Goal: Transaction & Acquisition: Obtain resource

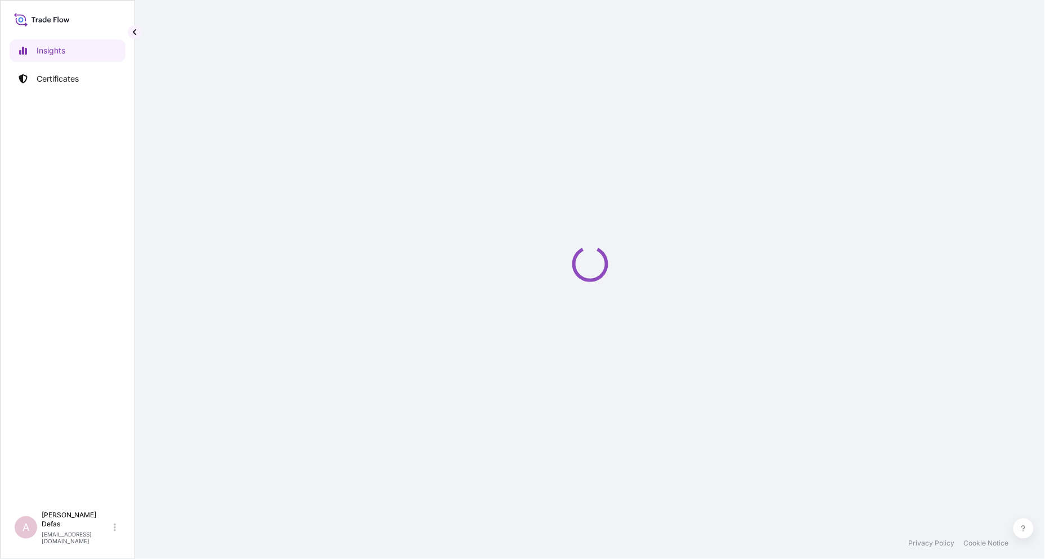
select select "2025"
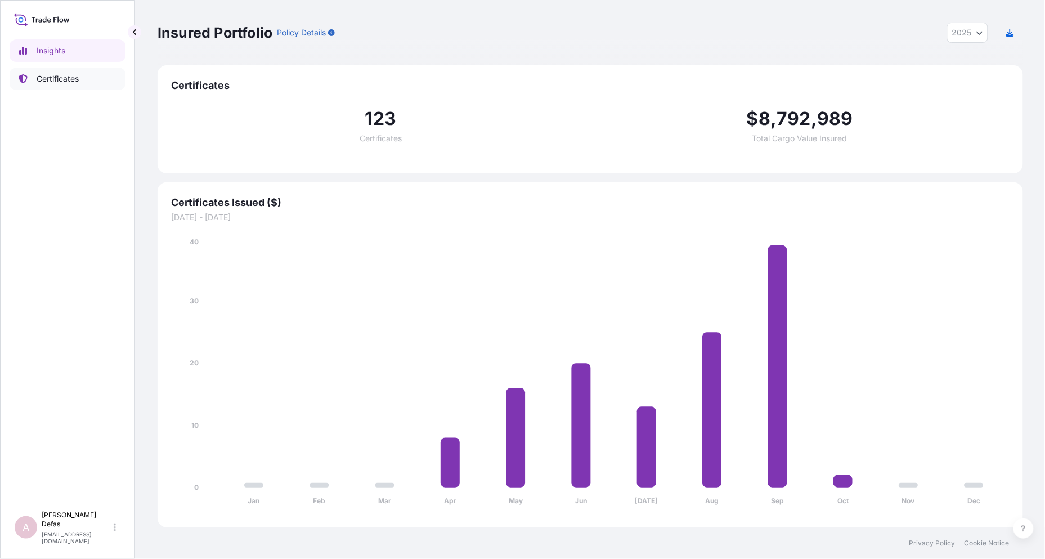
click at [61, 75] on p "Certificates" at bounding box center [58, 78] width 42 height 11
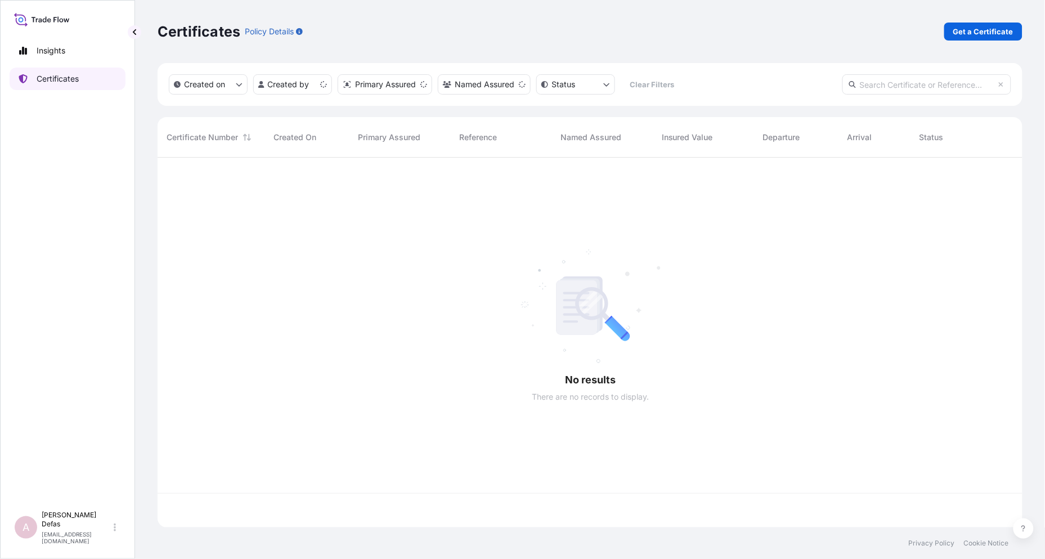
scroll to position [367, 856]
click at [983, 28] on p "Get a Certificate" at bounding box center [983, 31] width 60 height 11
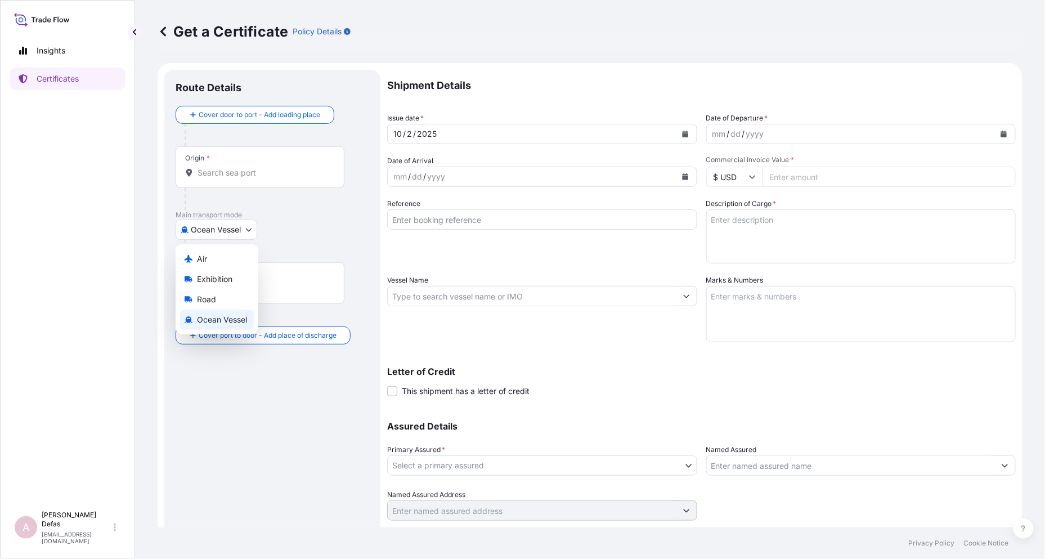
click at [227, 230] on body "Insights Certificates A Ariane Defas [EMAIL_ADDRESS][DOMAIN_NAME] Get a Certifi…" at bounding box center [522, 279] width 1045 height 559
click at [217, 258] on div "Air" at bounding box center [217, 259] width 74 height 20
select select "Air"
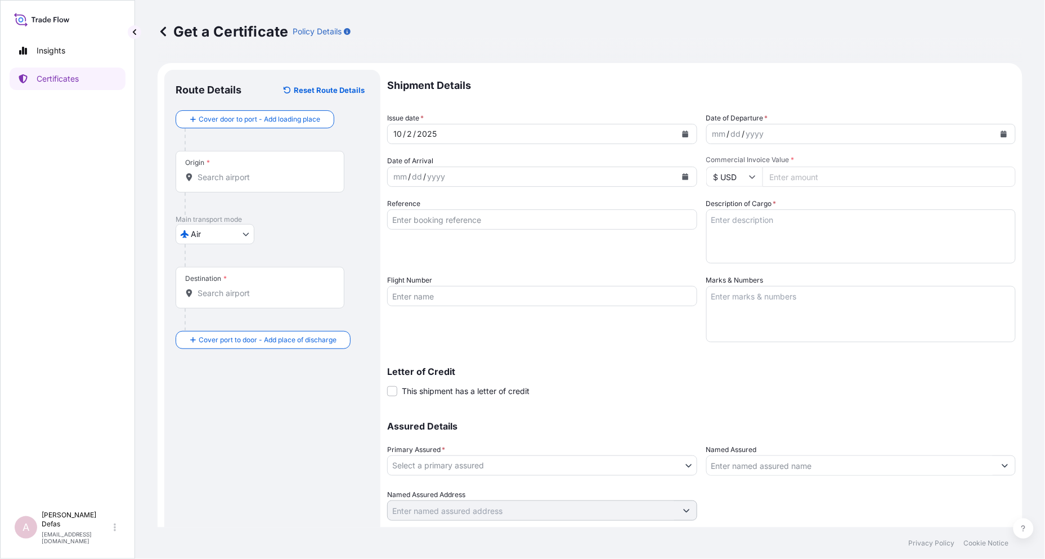
click at [240, 187] on div "Origin *" at bounding box center [260, 172] width 169 height 42
click at [240, 183] on input "Origin *" at bounding box center [263, 177] width 133 height 11
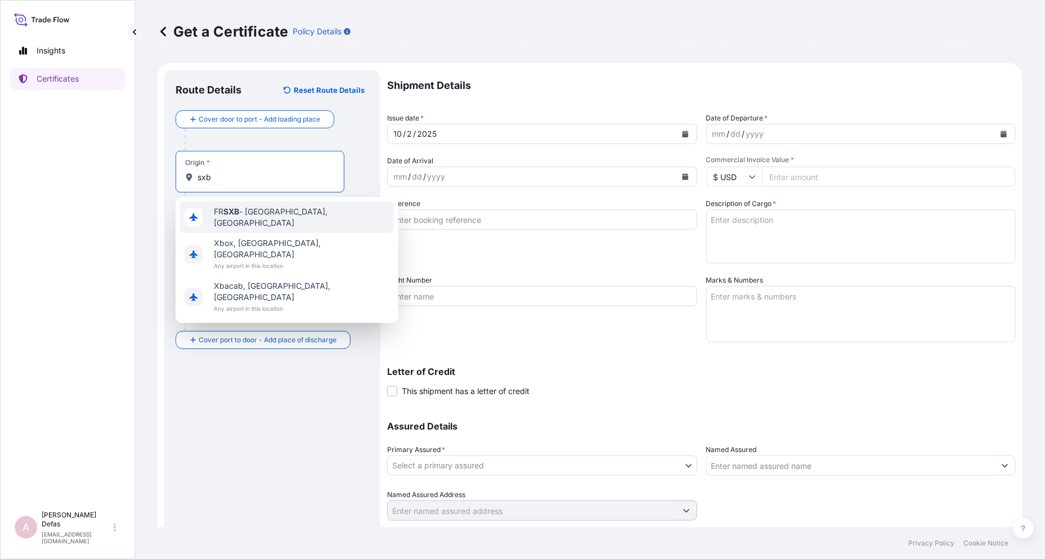
click at [231, 208] on div "FR SXB - [GEOGRAPHIC_DATA], [GEOGRAPHIC_DATA]" at bounding box center [287, 217] width 214 height 32
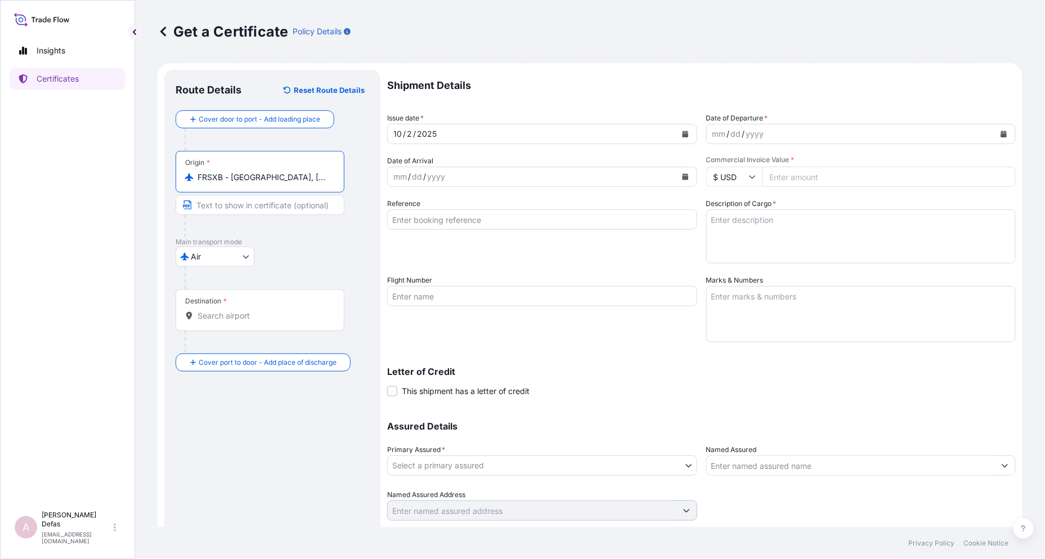
type input "FRSXB - [GEOGRAPHIC_DATA], [GEOGRAPHIC_DATA]"
click at [212, 300] on div "Destination *" at bounding box center [206, 300] width 42 height 9
click at [212, 310] on input "Destination *" at bounding box center [263, 315] width 133 height 11
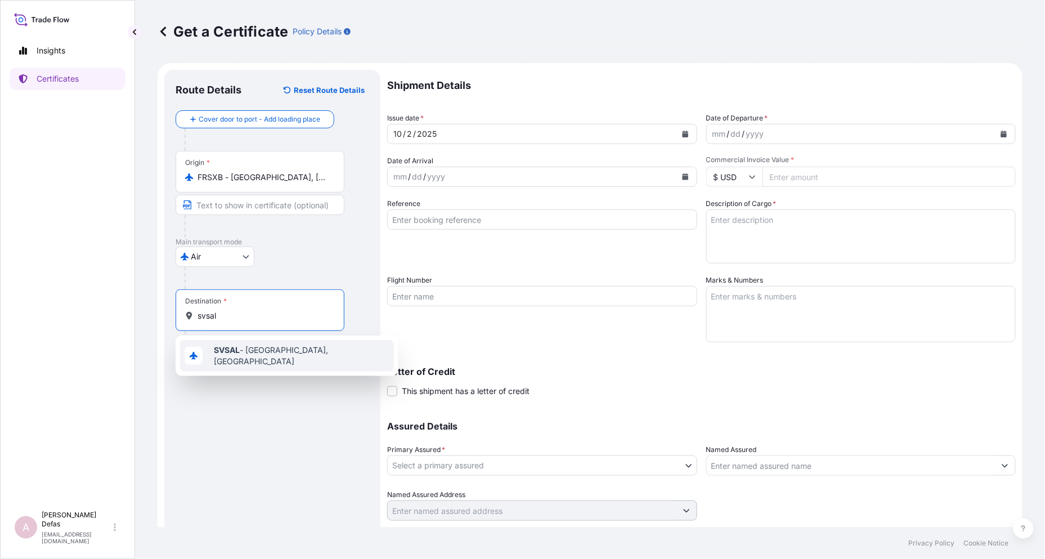
click at [241, 353] on span "SVSAL - [GEOGRAPHIC_DATA], [GEOGRAPHIC_DATA]" at bounding box center [302, 355] width 176 height 23
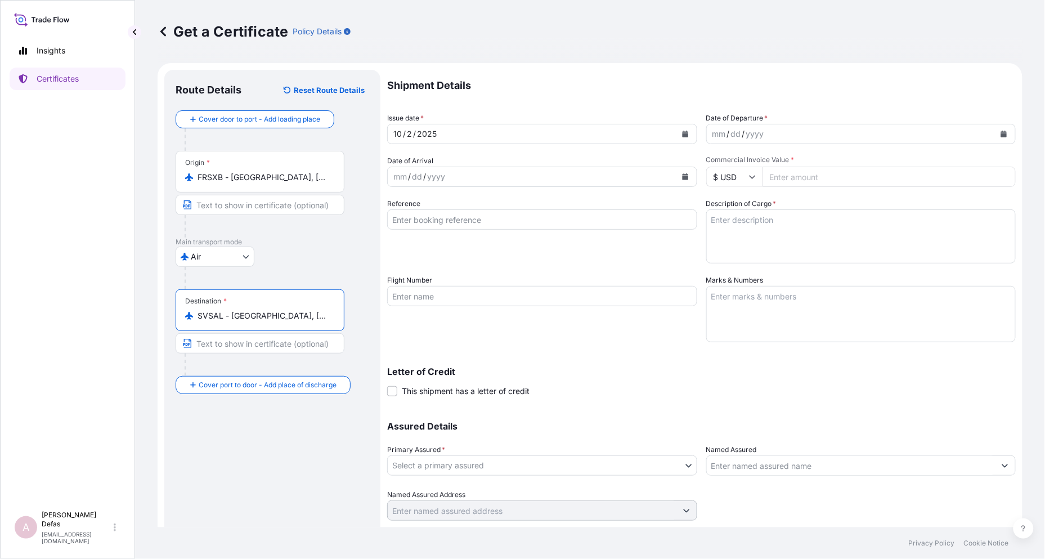
type input "SVSAL - [GEOGRAPHIC_DATA], [GEOGRAPHIC_DATA]"
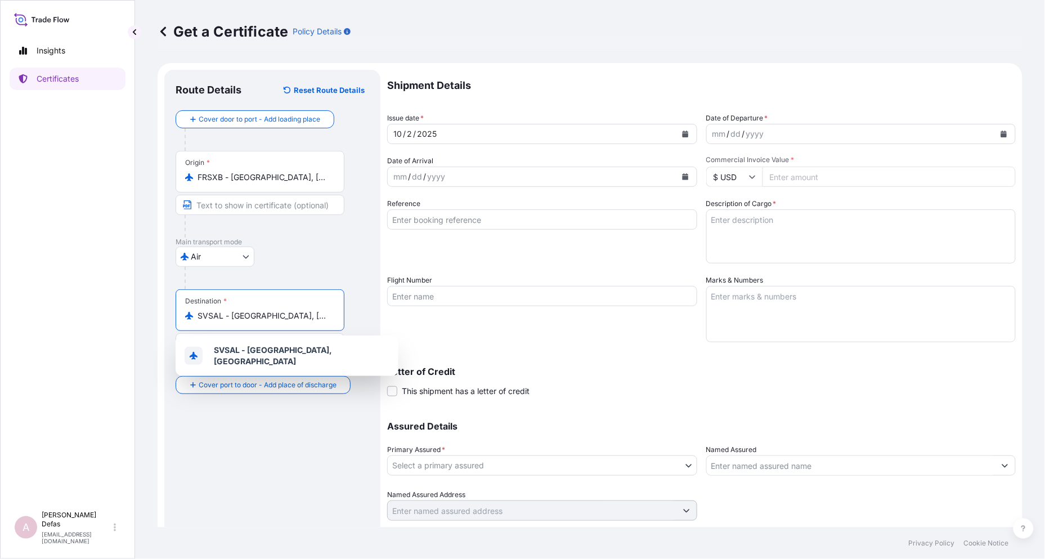
click at [713, 136] on div "mm" at bounding box center [719, 134] width 16 height 14
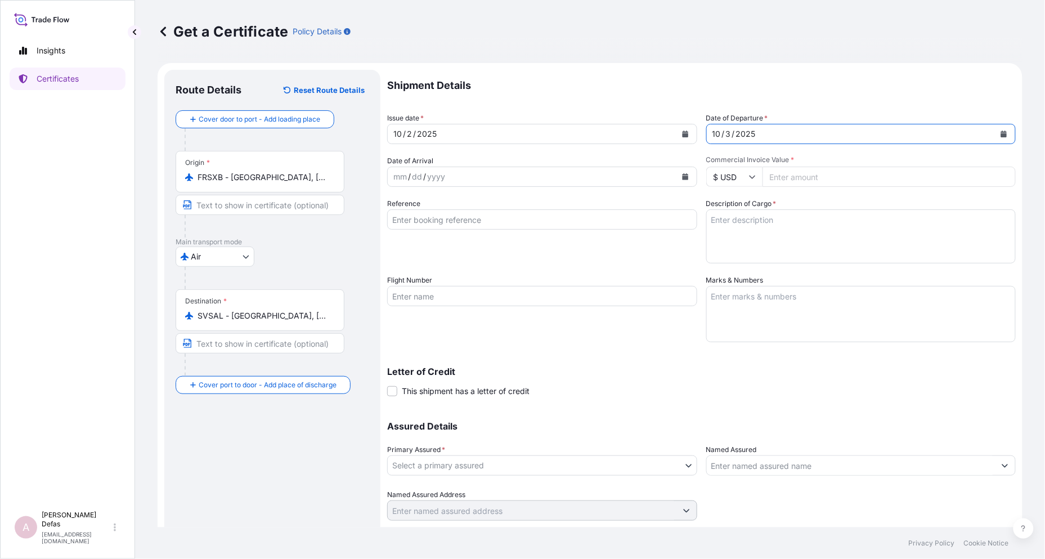
click at [417, 179] on div "dd" at bounding box center [417, 177] width 12 height 14
click at [399, 177] on div "mm" at bounding box center [400, 177] width 16 height 14
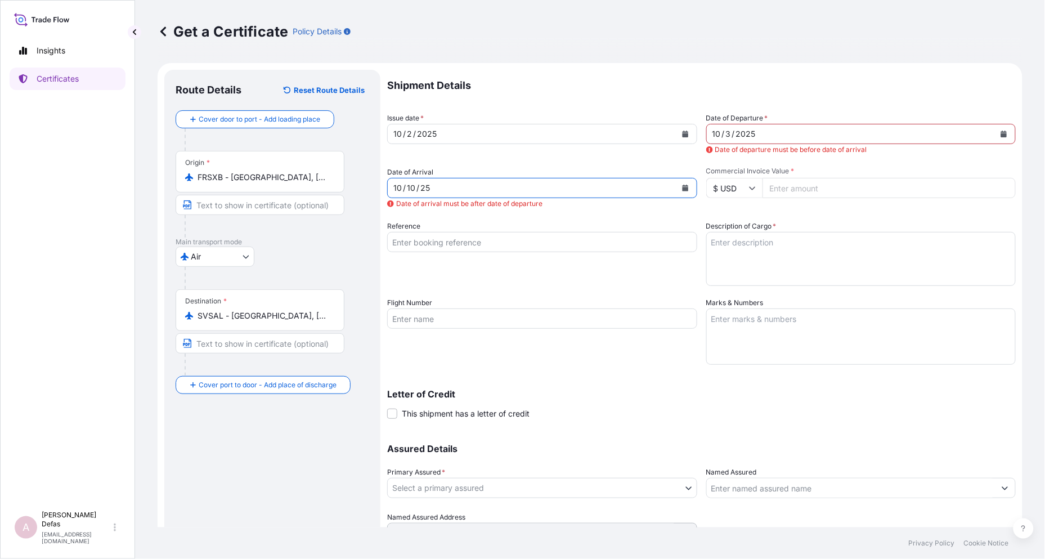
click at [408, 186] on div "10" at bounding box center [411, 188] width 11 height 14
click at [416, 184] on div "/" at bounding box center [417, 188] width 3 height 14
click at [827, 179] on input "Commercial Invoice Value *" at bounding box center [889, 188] width 254 height 20
click at [453, 195] on div "10 / 16 / 25" at bounding box center [532, 188] width 289 height 20
click at [458, 190] on div "10 / 16 / 25" at bounding box center [532, 188] width 289 height 20
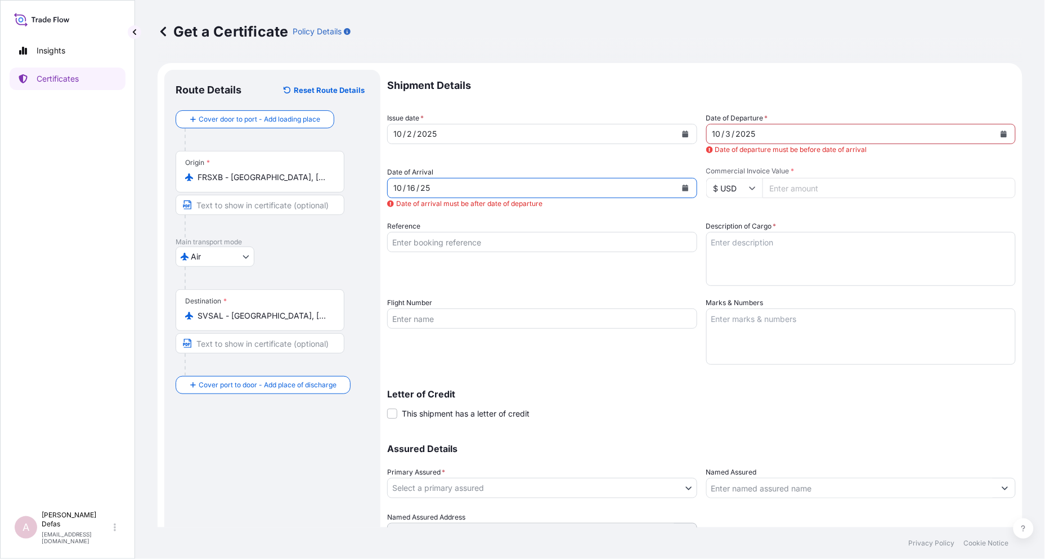
click at [409, 185] on div "16" at bounding box center [411, 188] width 11 height 14
click at [678, 192] on button "Calendar" at bounding box center [685, 188] width 18 height 18
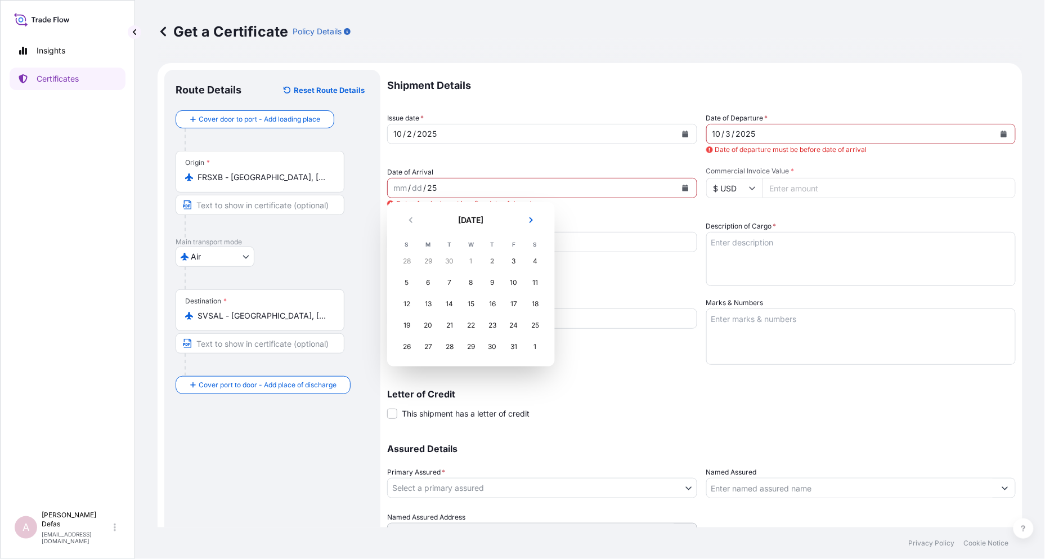
click at [429, 279] on div "6" at bounding box center [428, 282] width 20 height 20
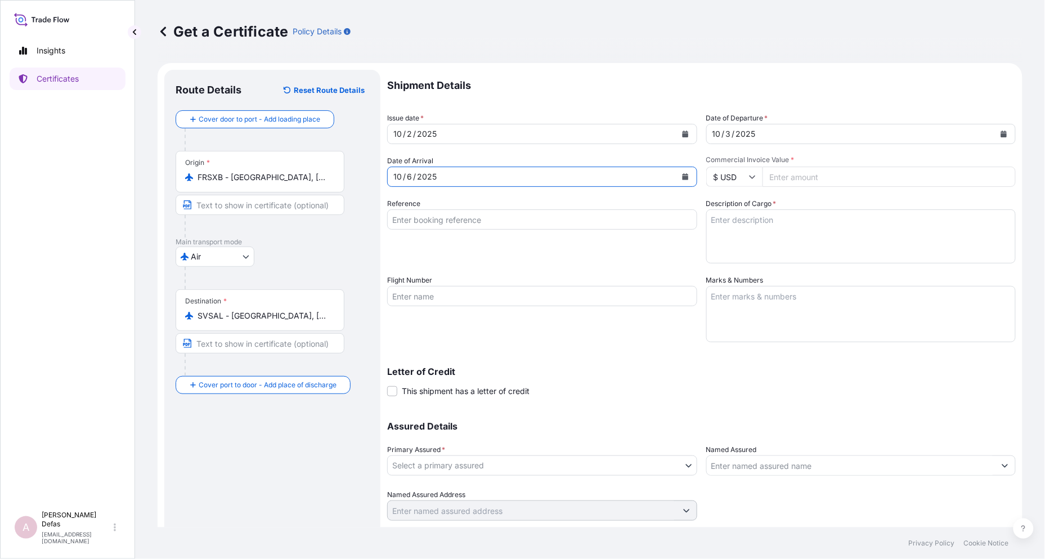
click at [779, 173] on input "Commercial Invoice Value *" at bounding box center [889, 177] width 254 height 20
type input "550"
click at [566, 214] on input "Reference" at bounding box center [542, 219] width 310 height 20
drag, startPoint x: 456, startPoint y: 218, endPoint x: 568, endPoint y: 219, distance: 111.9
click at [456, 219] on input "Reference" at bounding box center [542, 219] width 310 height 20
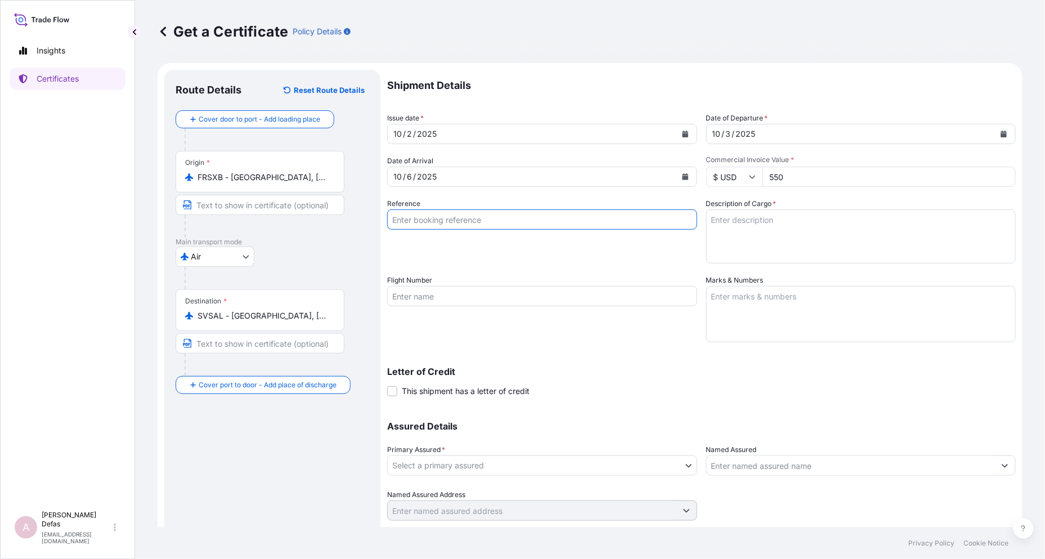
paste input "822446368"
type input "822446368"
click at [811, 223] on textarea "Description of Cargo *" at bounding box center [861, 236] width 310 height 54
type textarea "Pharmaceutical Diagnostics Kits"
paste input "IB586/05 + IB221/06"
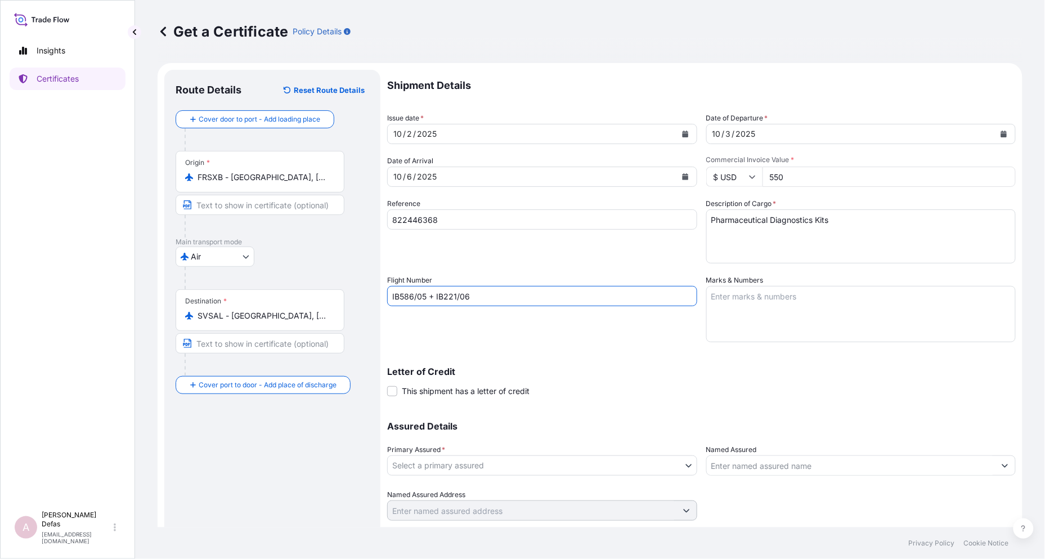
type input "IB586/05 + IB221/06"
click at [775, 304] on textarea "Marks & Numbers" at bounding box center [861, 314] width 310 height 56
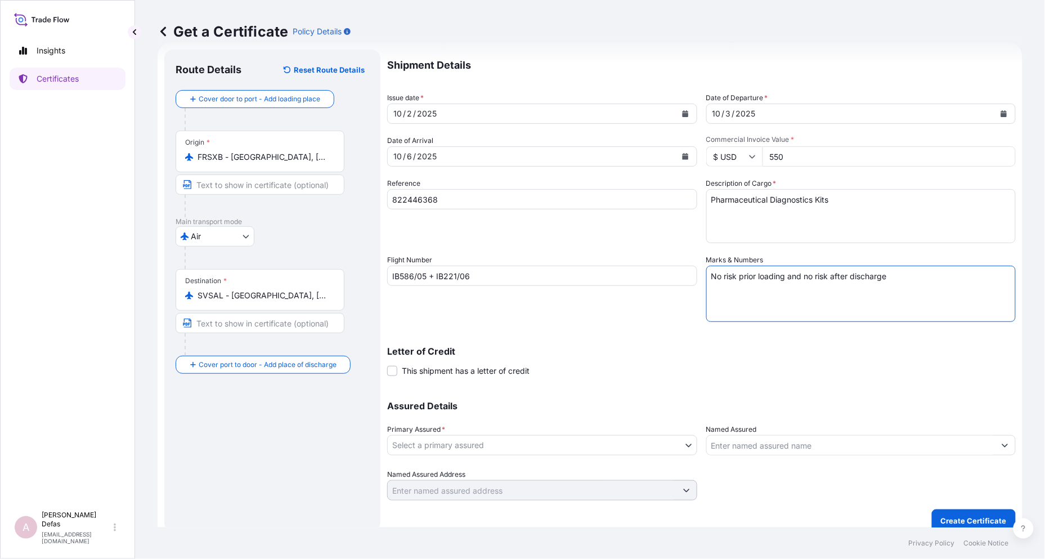
scroll to position [31, 0]
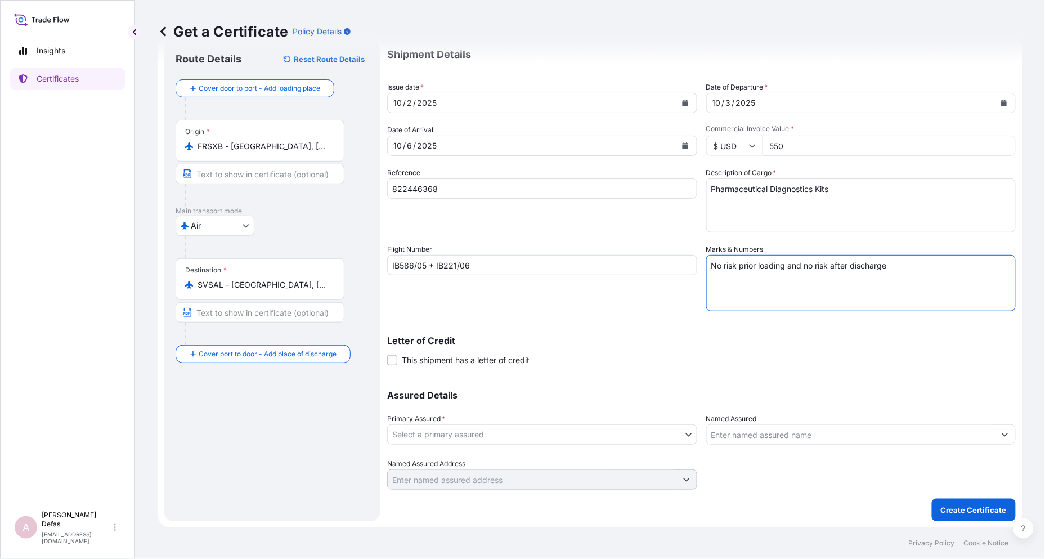
type textarea "No risk prior loading and no risk after discharge"
click at [490, 428] on body "Insights Certificates A Ariane Defas [EMAIL_ADDRESS][DOMAIN_NAME] Get a Certifi…" at bounding box center [522, 279] width 1045 height 559
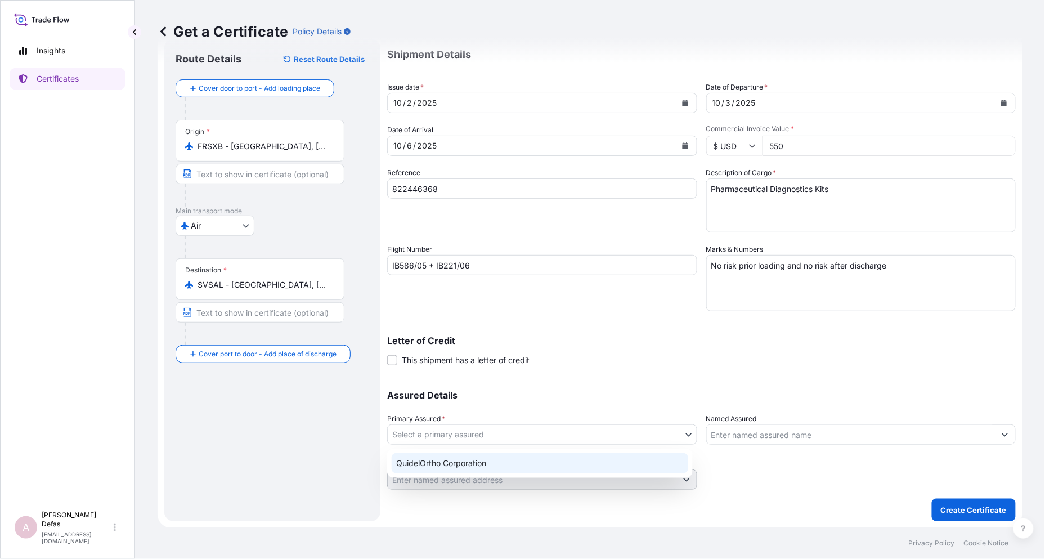
click at [460, 464] on div "QuidelOrtho Corporation" at bounding box center [540, 463] width 296 height 20
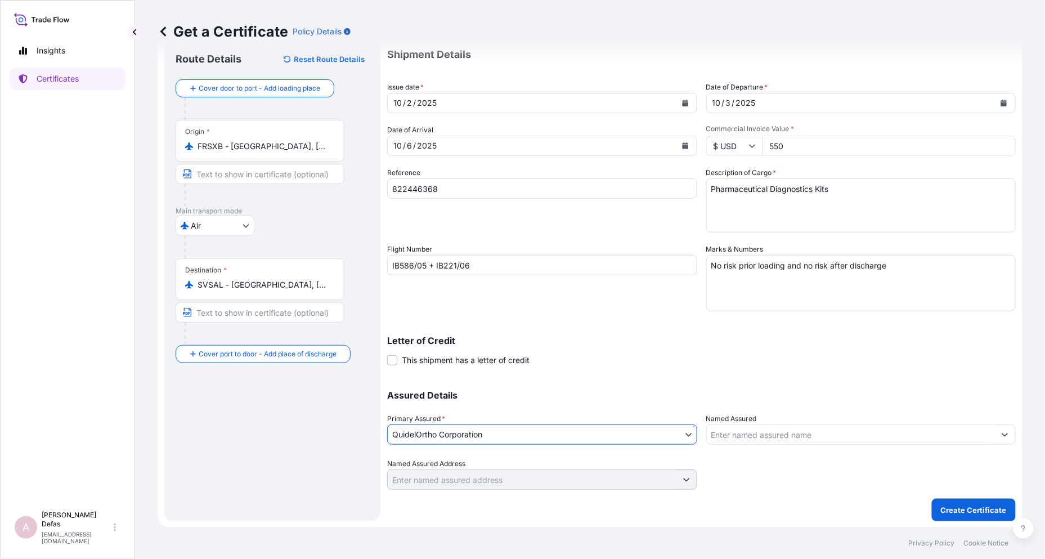
click at [811, 403] on div "Assured Details Primary Assured * QuidelOrtho Corporation QuidelOrtho Corporati…" at bounding box center [701, 433] width 628 height 113
click at [792, 434] on input "Named Assured" at bounding box center [851, 434] width 289 height 20
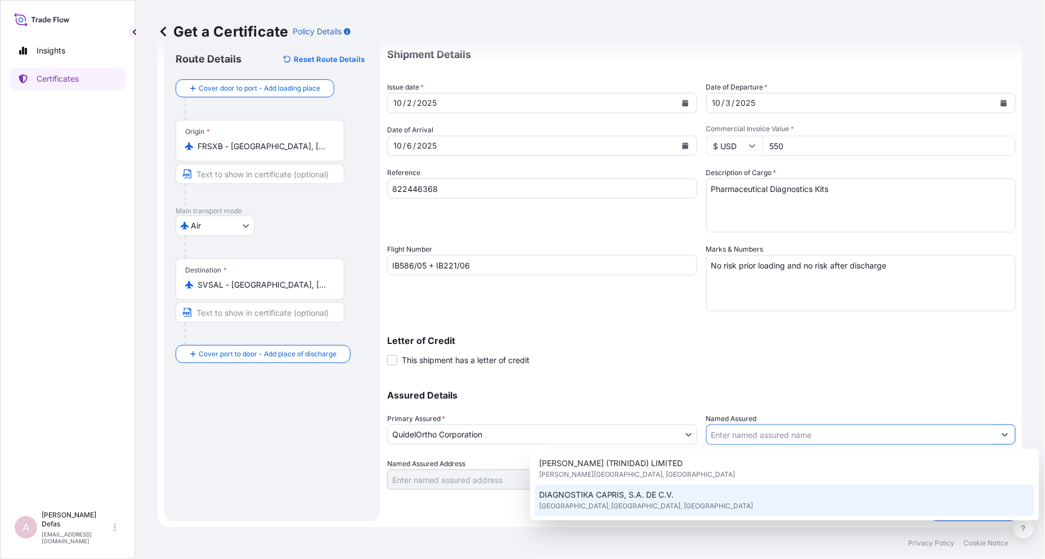
click at [627, 499] on span "DIAGNOSTIKA CAPRIS, S.A. DE C.V." at bounding box center [606, 494] width 135 height 11
type input "DIAGNOSTIKA CAPRIS, S.A. DE C.V."
type input "[STREET_ADDRESS]"
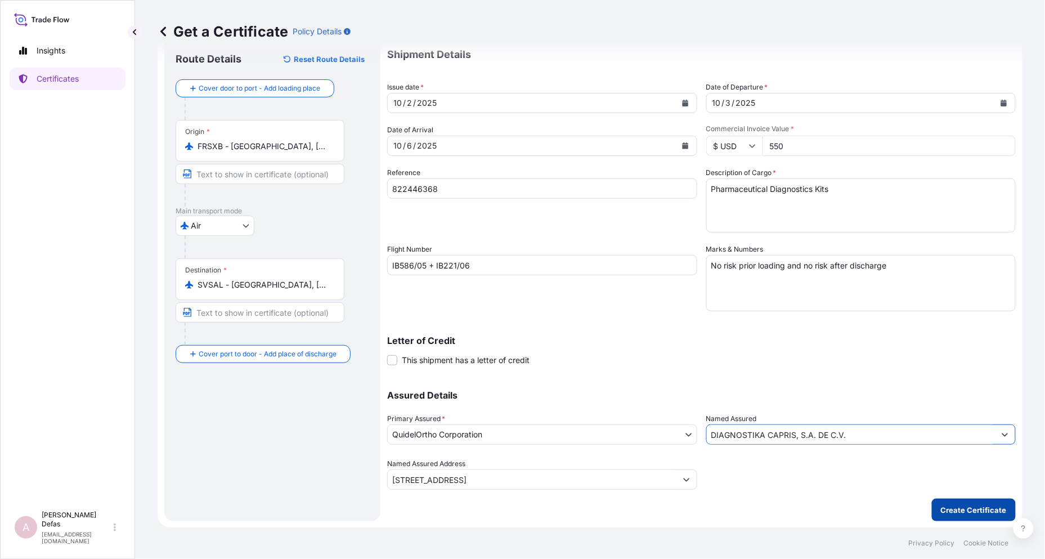
click at [958, 505] on p "Create Certificate" at bounding box center [974, 509] width 66 height 11
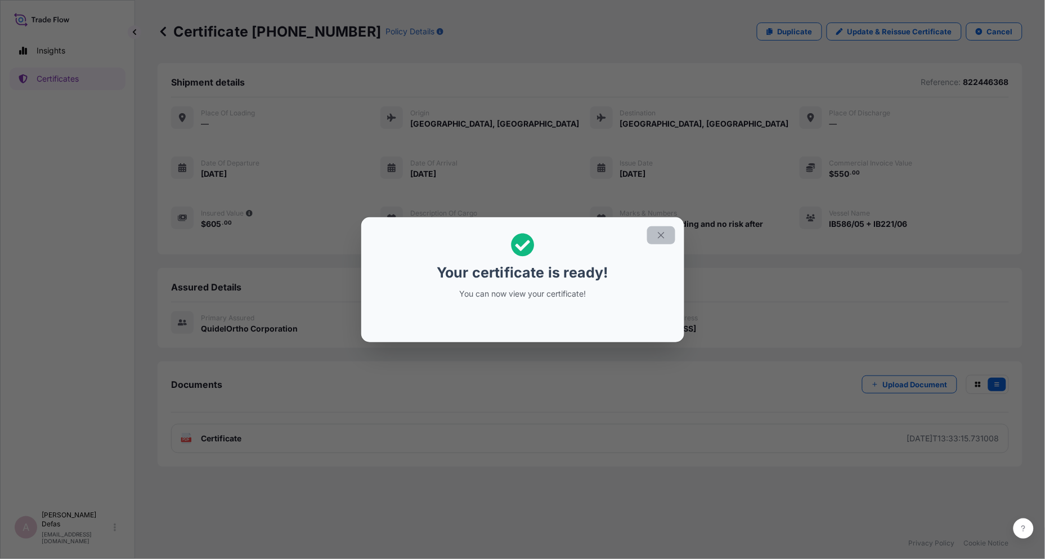
click at [655, 233] on button "button" at bounding box center [661, 235] width 28 height 18
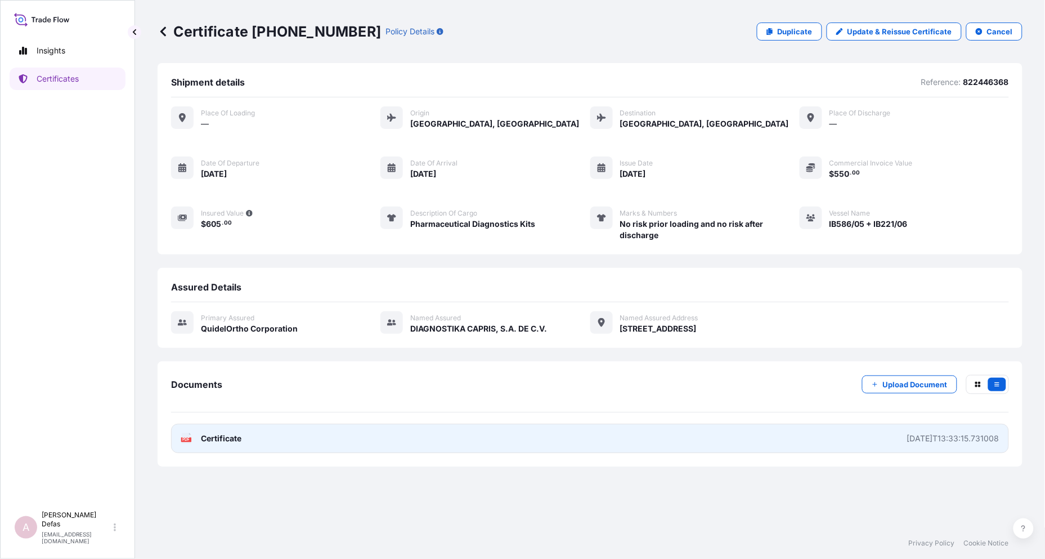
click at [572, 445] on link "PDF Certificate [DATE]T13:33:15.731008" at bounding box center [590, 438] width 838 height 29
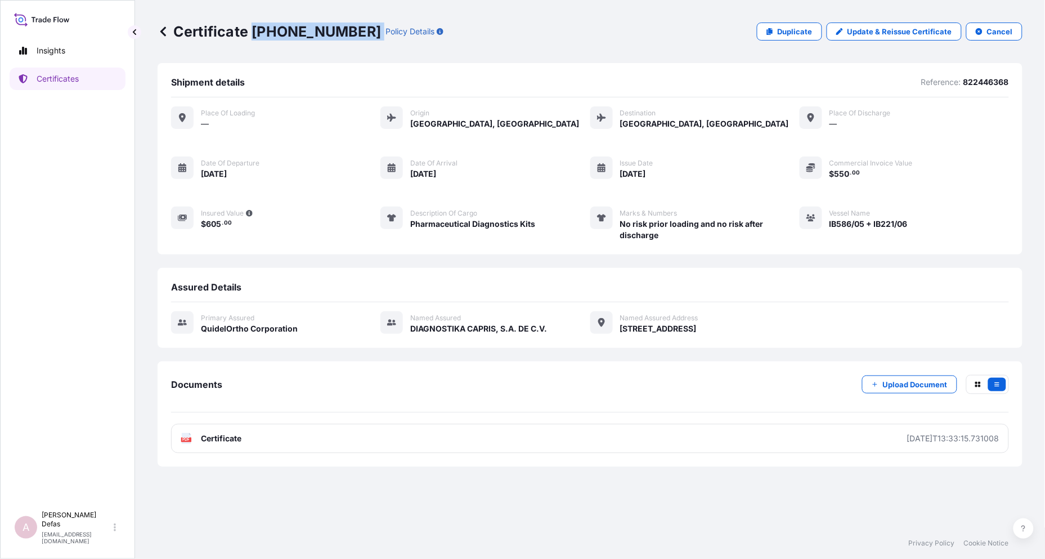
drag, startPoint x: 251, startPoint y: 29, endPoint x: 341, endPoint y: 27, distance: 90.6
click at [341, 27] on div "Certificate [PHONE_NUMBER] Policy Details" at bounding box center [301, 32] width 286 height 18
copy p "[PHONE_NUMBER]"
